Goal: Transaction & Acquisition: Purchase product/service

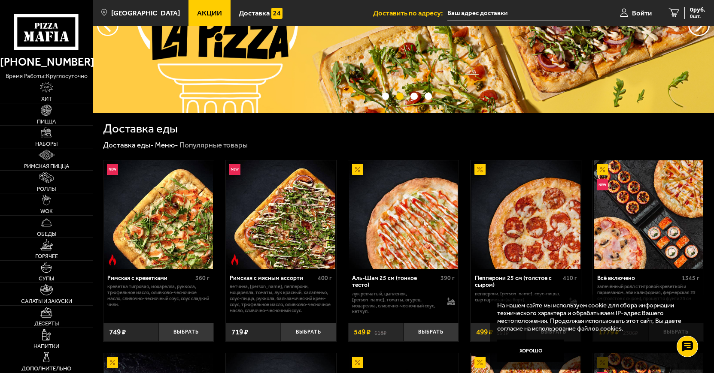
scroll to position [44, 0]
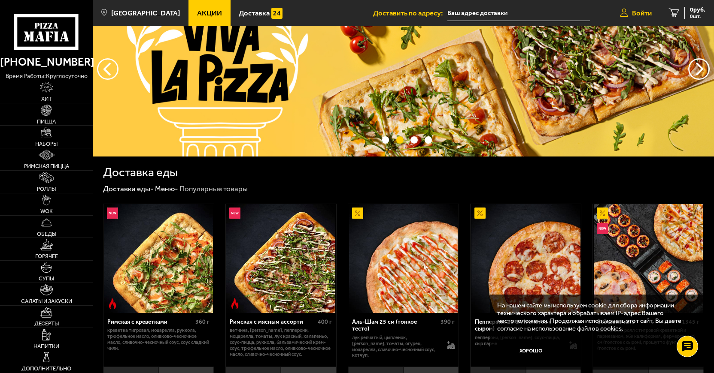
click at [637, 15] on span "Войти" at bounding box center [642, 12] width 20 height 7
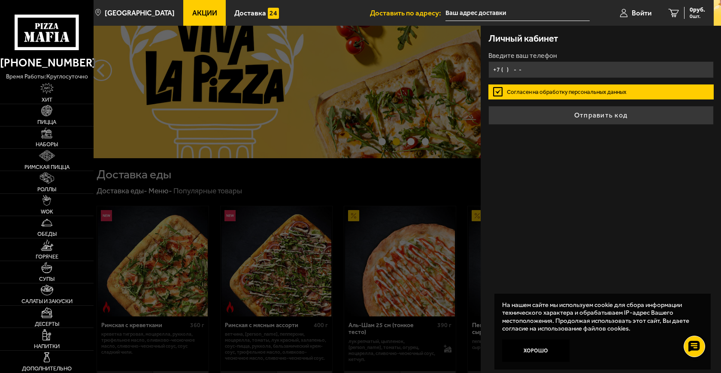
click at [536, 65] on input "+7 ( ) - -" at bounding box center [600, 69] width 225 height 17
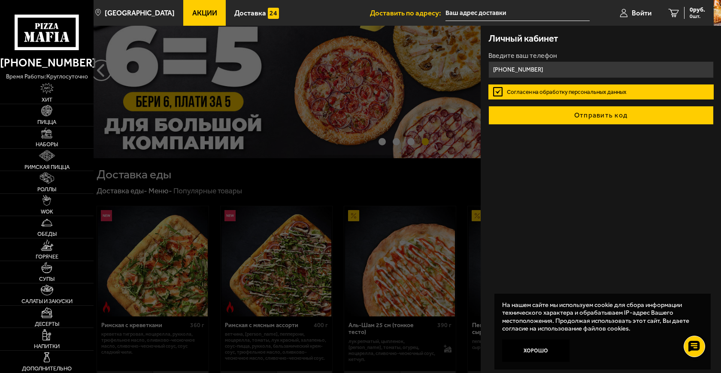
type input "[PHONE_NUMBER]"
click at [587, 115] on button "Отправить код" at bounding box center [600, 115] width 225 height 19
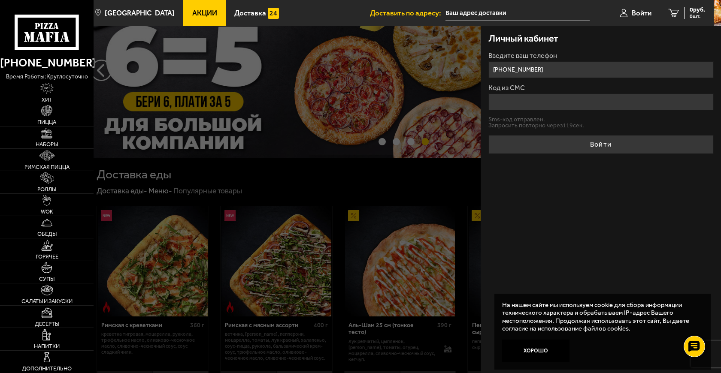
click at [567, 105] on input "Код из СМС" at bounding box center [600, 102] width 225 height 17
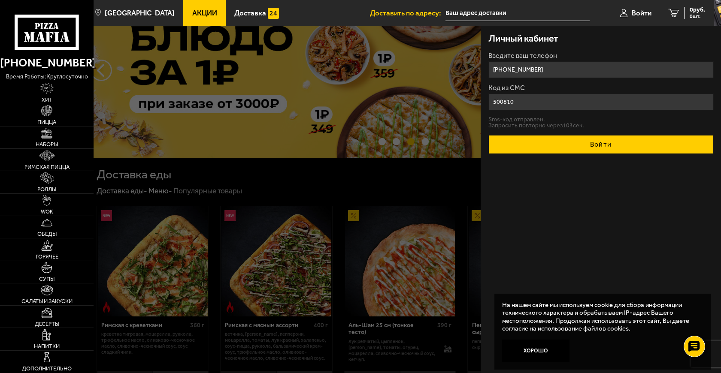
type input "500810"
click at [583, 145] on button "Войти" at bounding box center [600, 144] width 225 height 19
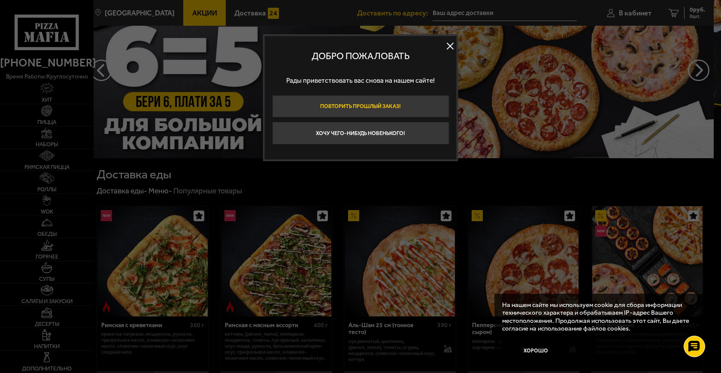
click at [378, 108] on button "Повторить прошлый заказ!" at bounding box center [360, 106] width 177 height 23
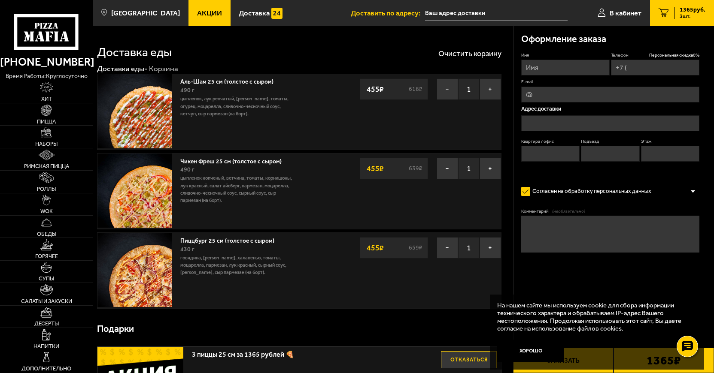
type input "[PHONE_NUMBER]"
type input "[STREET_ADDRESS]"
type input "386"
type input "11"
type input "8"
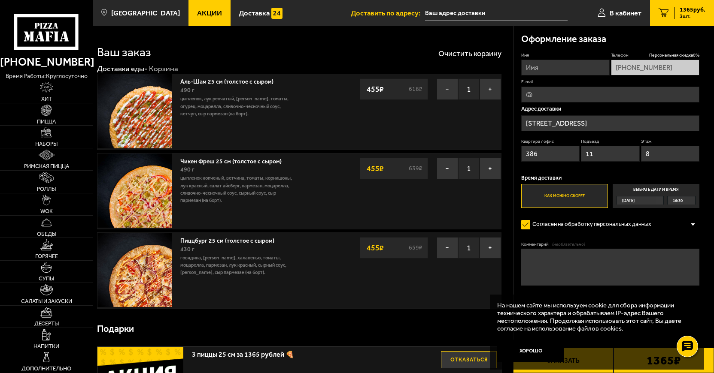
click at [207, 243] on link "Пиццбург 25 см (толстое с сыром)" at bounding box center [230, 239] width 101 height 9
click at [153, 271] on img at bounding box center [134, 270] width 74 height 74
click at [198, 12] on span "Акции" at bounding box center [209, 12] width 25 height 7
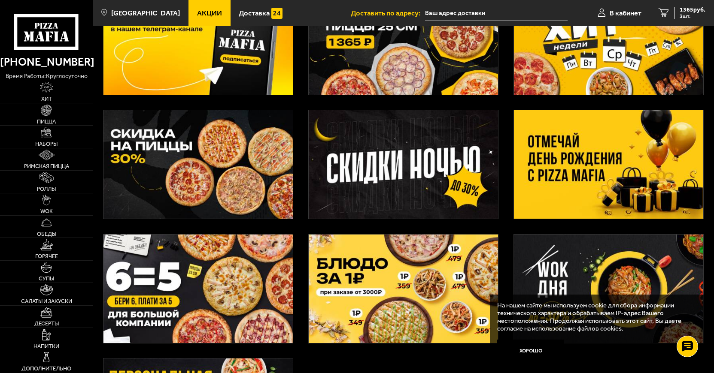
scroll to position [131, 0]
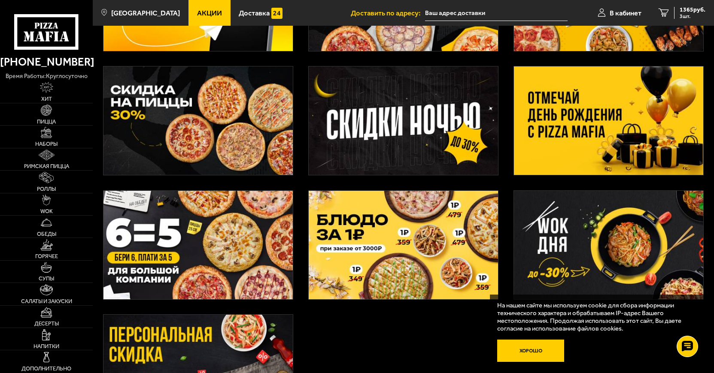
click at [528, 352] on button "Хорошо" at bounding box center [530, 351] width 67 height 22
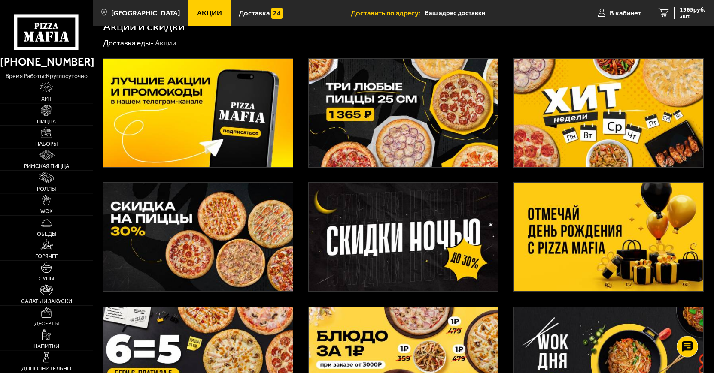
scroll to position [0, 0]
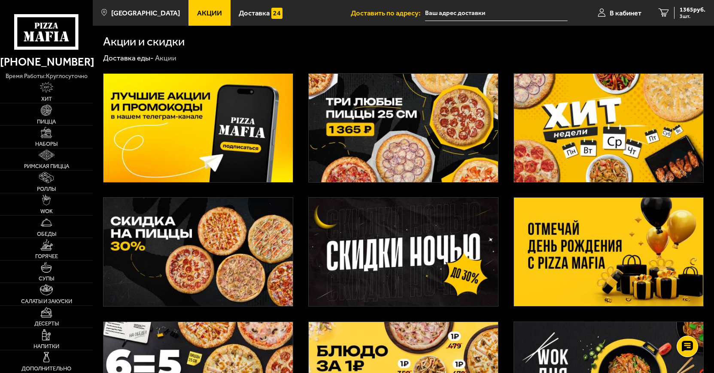
click at [240, 255] on img at bounding box center [197, 252] width 189 height 109
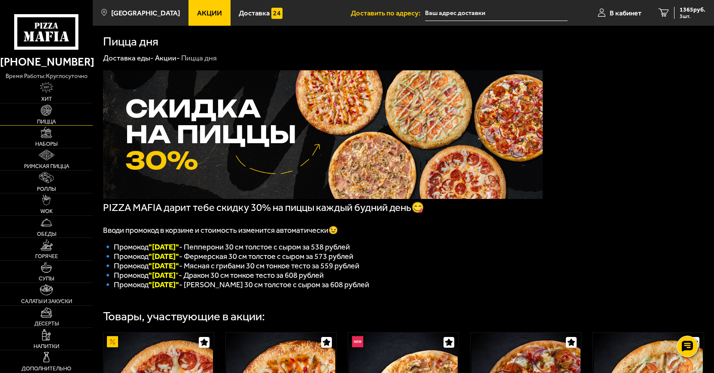
click at [55, 125] on link "Пицца" at bounding box center [46, 114] width 93 height 22
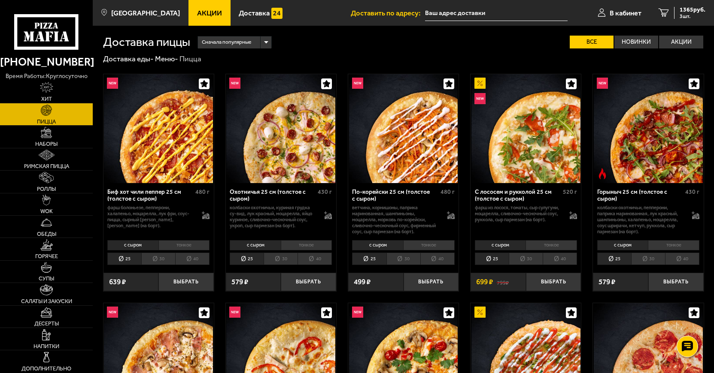
click at [655, 152] on img at bounding box center [648, 128] width 109 height 109
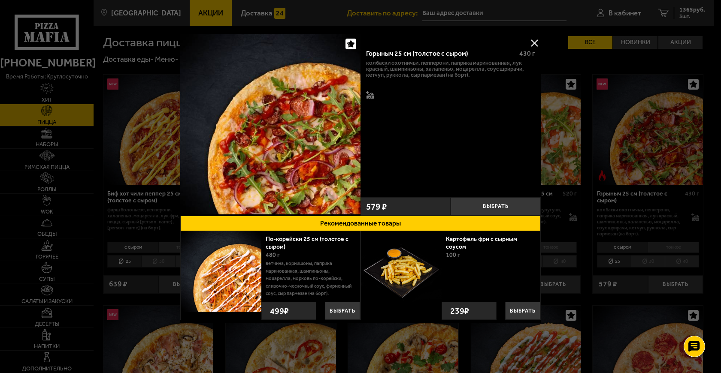
click at [534, 42] on button at bounding box center [534, 42] width 13 height 13
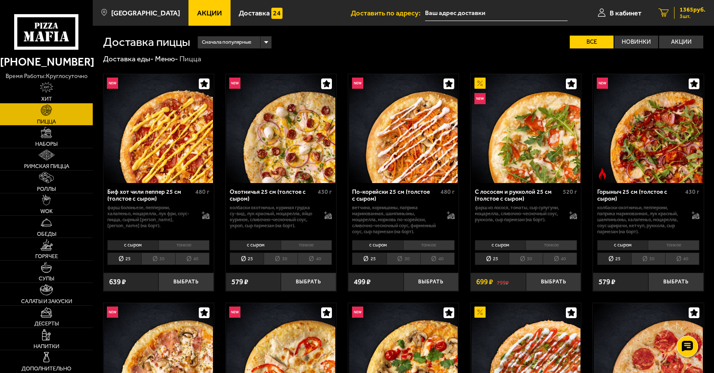
click at [682, 16] on span "3 шт." at bounding box center [693, 16] width 26 height 5
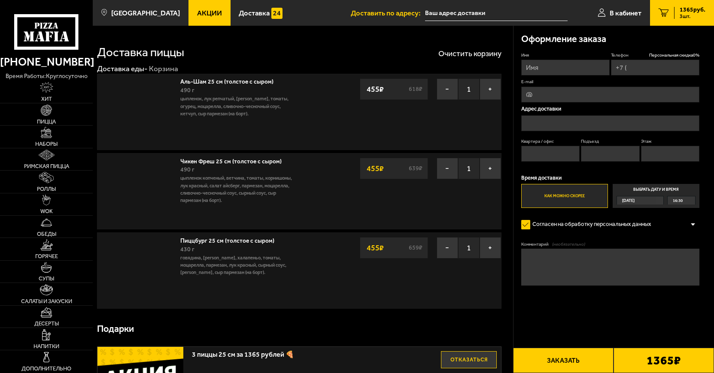
type input "[PHONE_NUMBER]"
type input "[STREET_ADDRESS]"
type input "386"
type input "11"
type input "8"
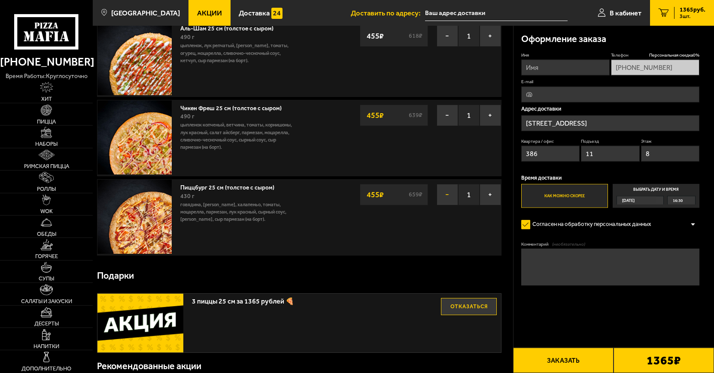
scroll to position [44, 0]
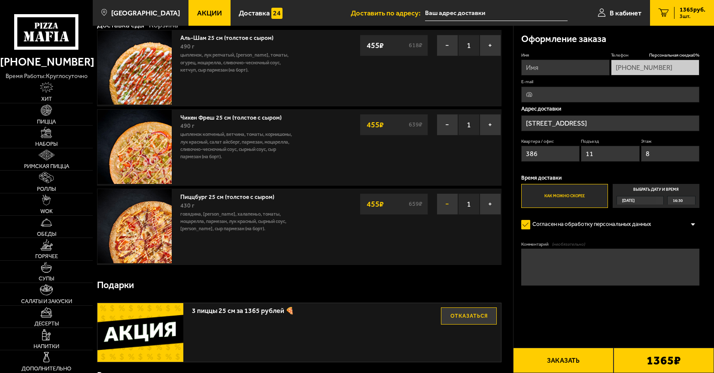
click at [446, 206] on button "−" at bounding box center [447, 204] width 21 height 21
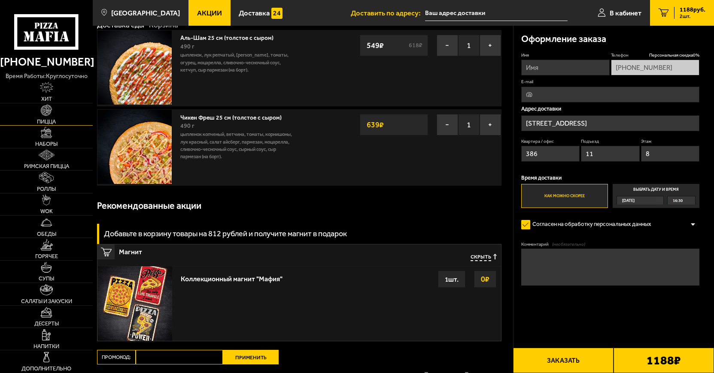
click at [43, 123] on span "Пицца" at bounding box center [46, 122] width 19 height 6
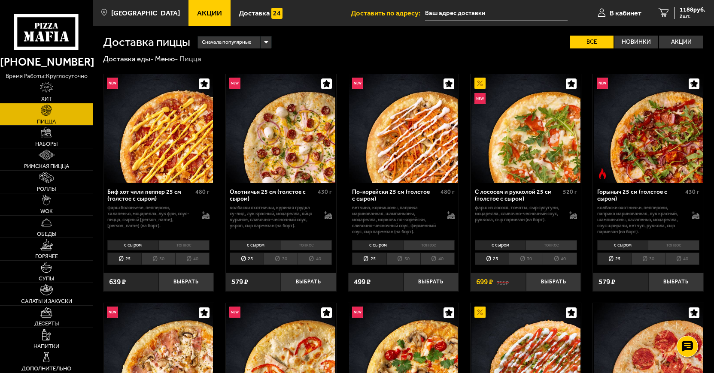
click at [652, 150] on img at bounding box center [648, 128] width 109 height 109
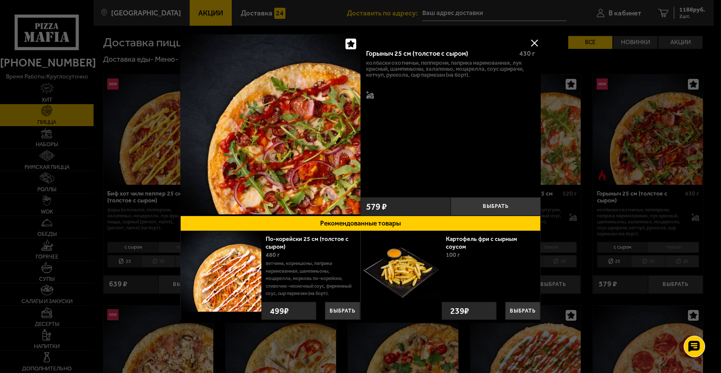
click at [533, 41] on button at bounding box center [534, 42] width 13 height 13
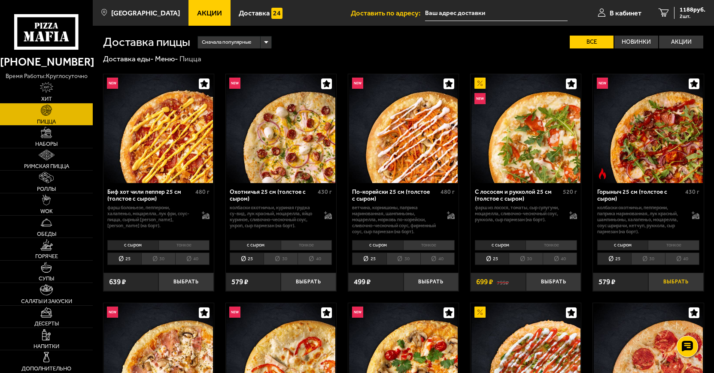
click at [667, 291] on button "Выбрать" at bounding box center [675, 282] width 55 height 18
click at [671, 288] on button "Выбрать" at bounding box center [675, 282] width 55 height 18
click at [689, 12] on span "1365 руб." at bounding box center [693, 10] width 26 height 6
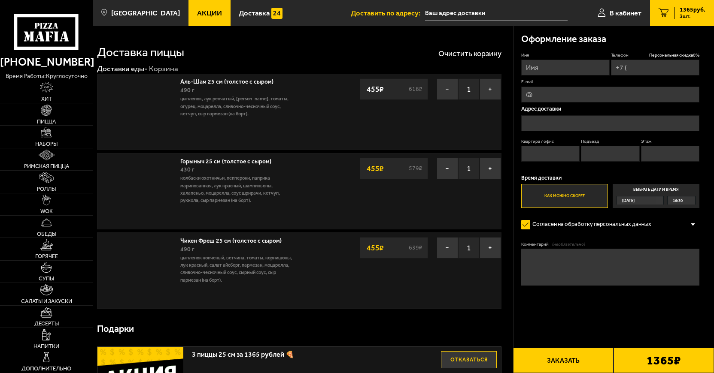
type input "[PHONE_NUMBER]"
type input "[STREET_ADDRESS]"
type input "386"
type input "11"
type input "8"
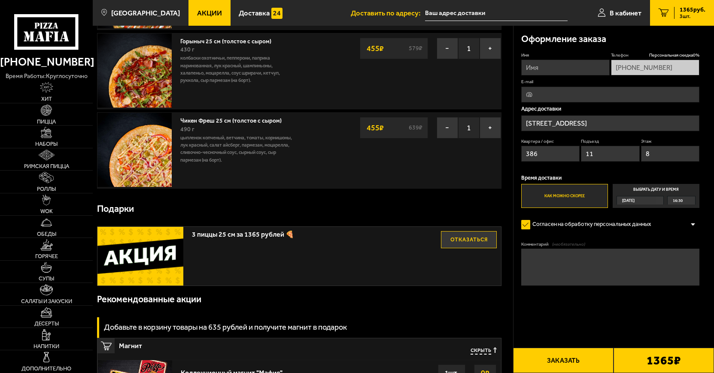
scroll to position [76, 0]
